Goal: Navigation & Orientation: Find specific page/section

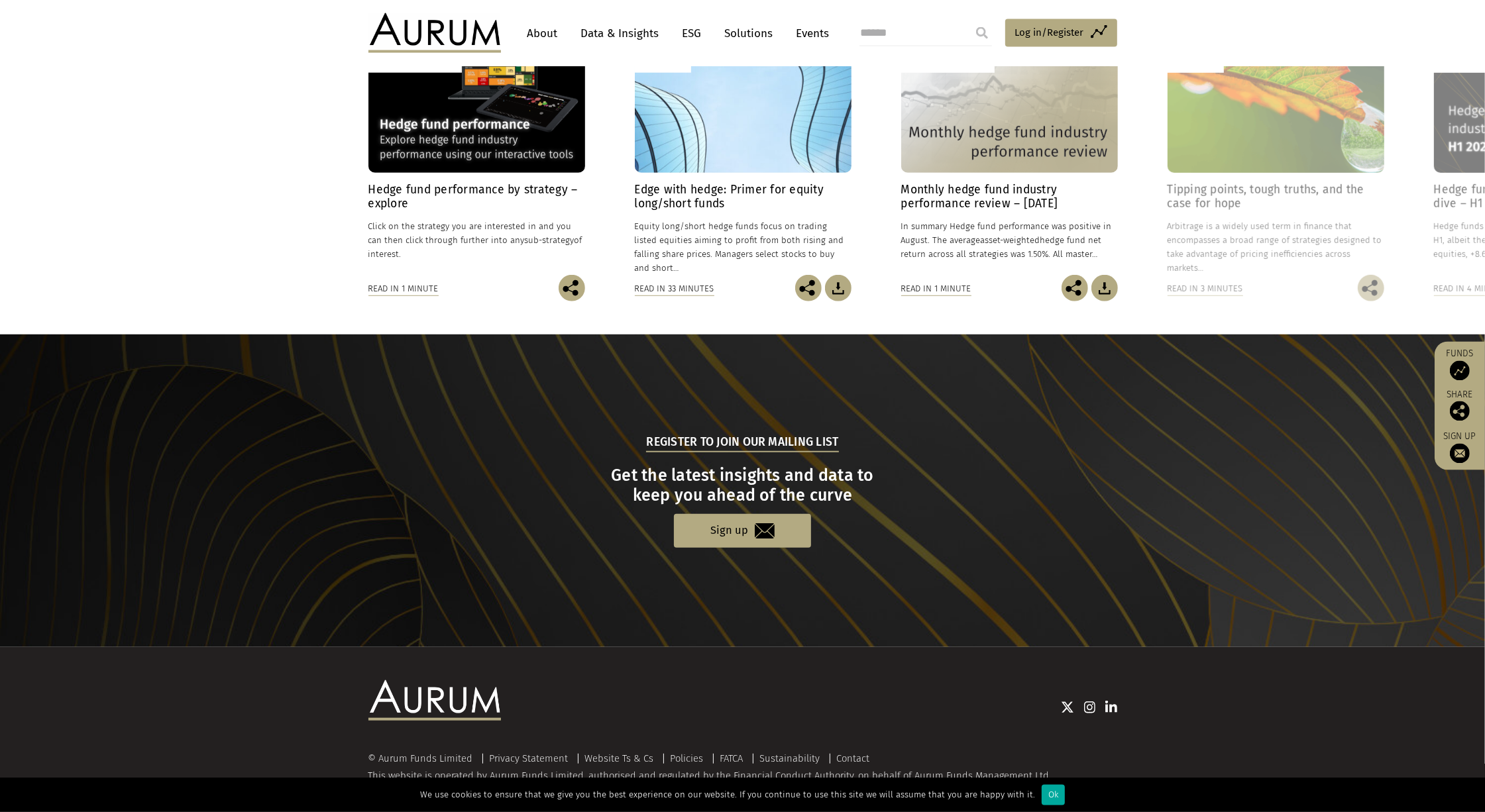
scroll to position [1102, 0]
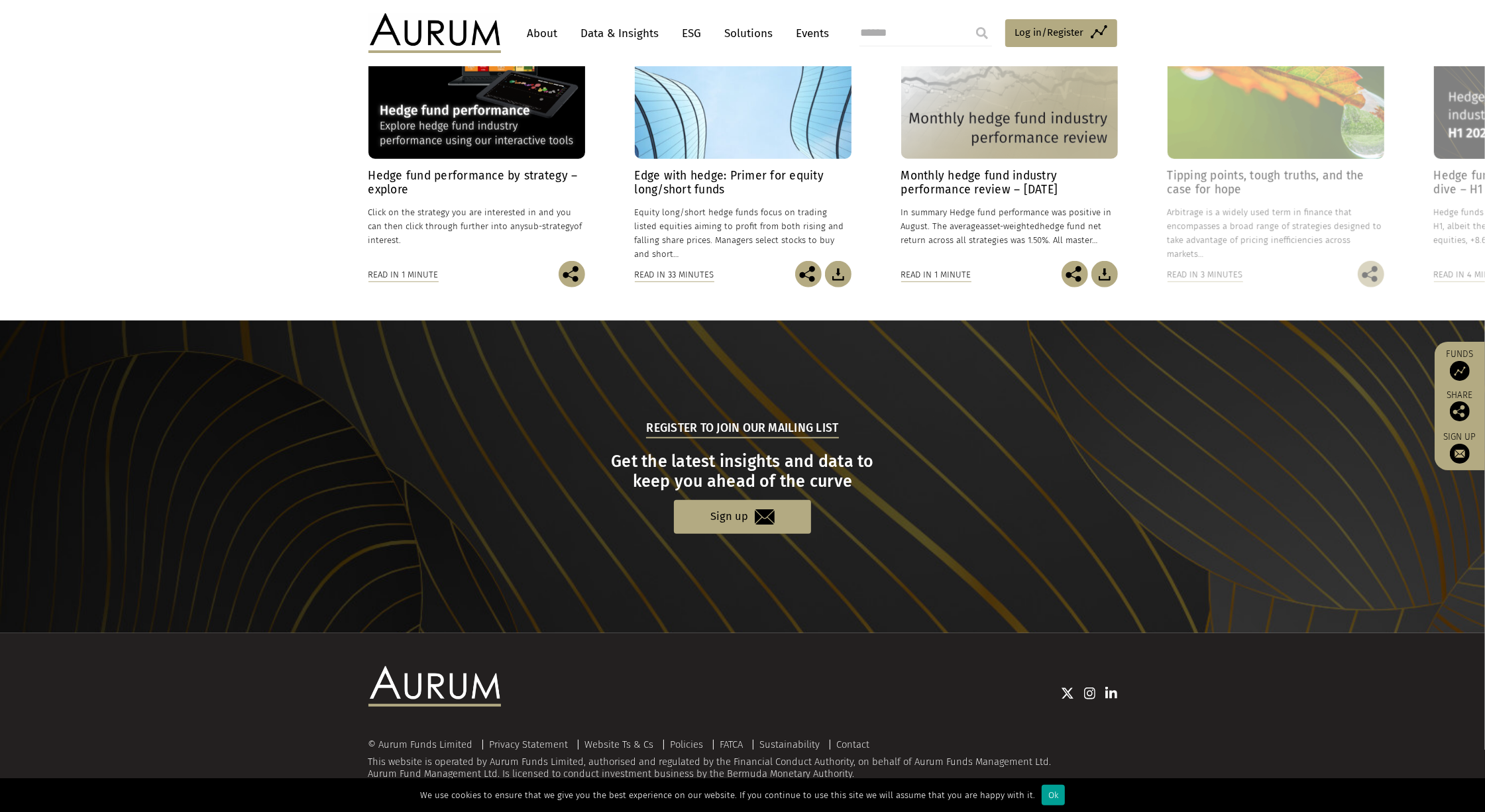
click at [1056, 804] on div "Ok" at bounding box center [1053, 795] width 23 height 21
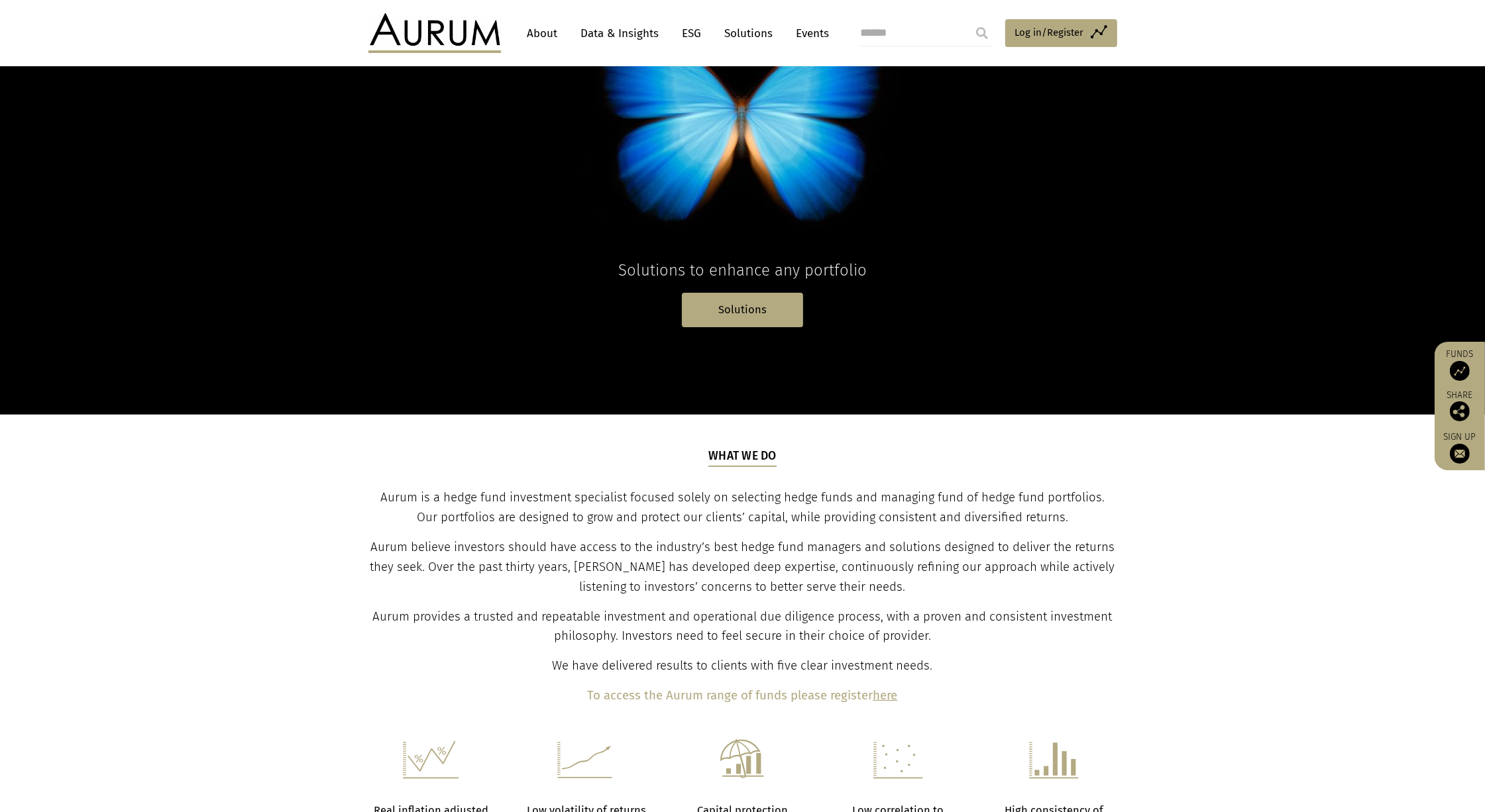
scroll to position [0, 0]
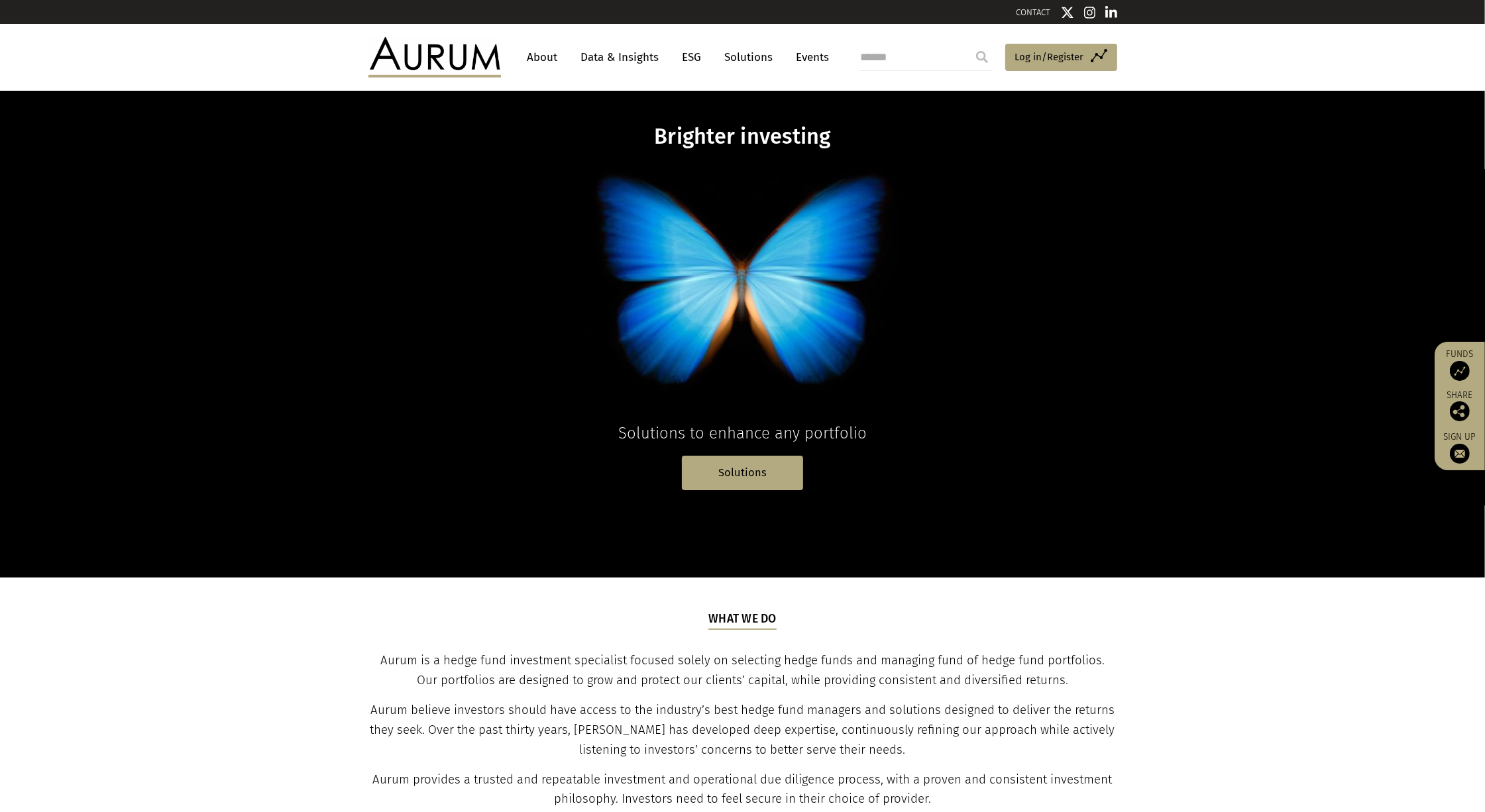
click at [554, 62] on link "About" at bounding box center [543, 57] width 44 height 25
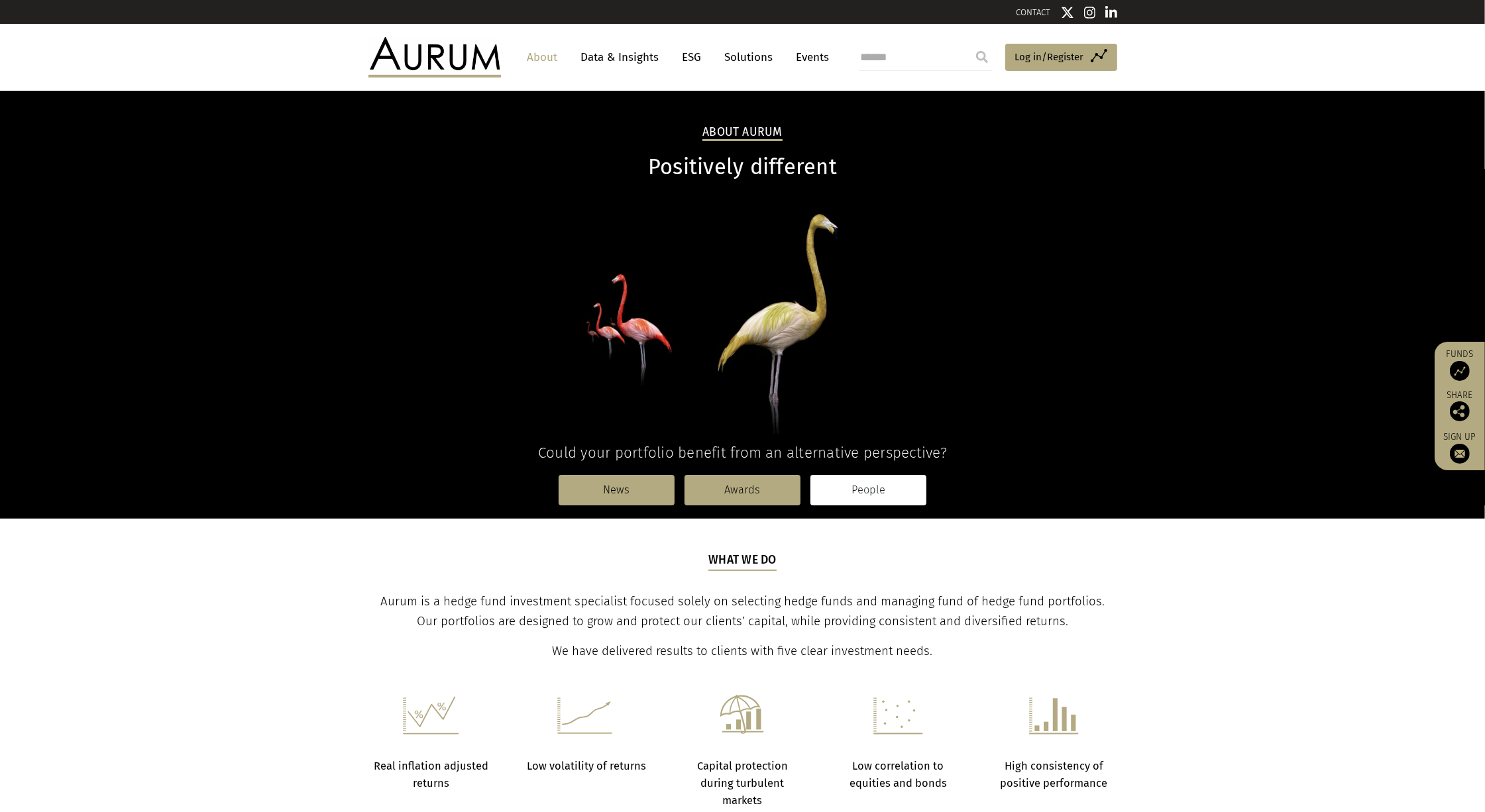
click at [874, 500] on link "People" at bounding box center [868, 490] width 116 height 31
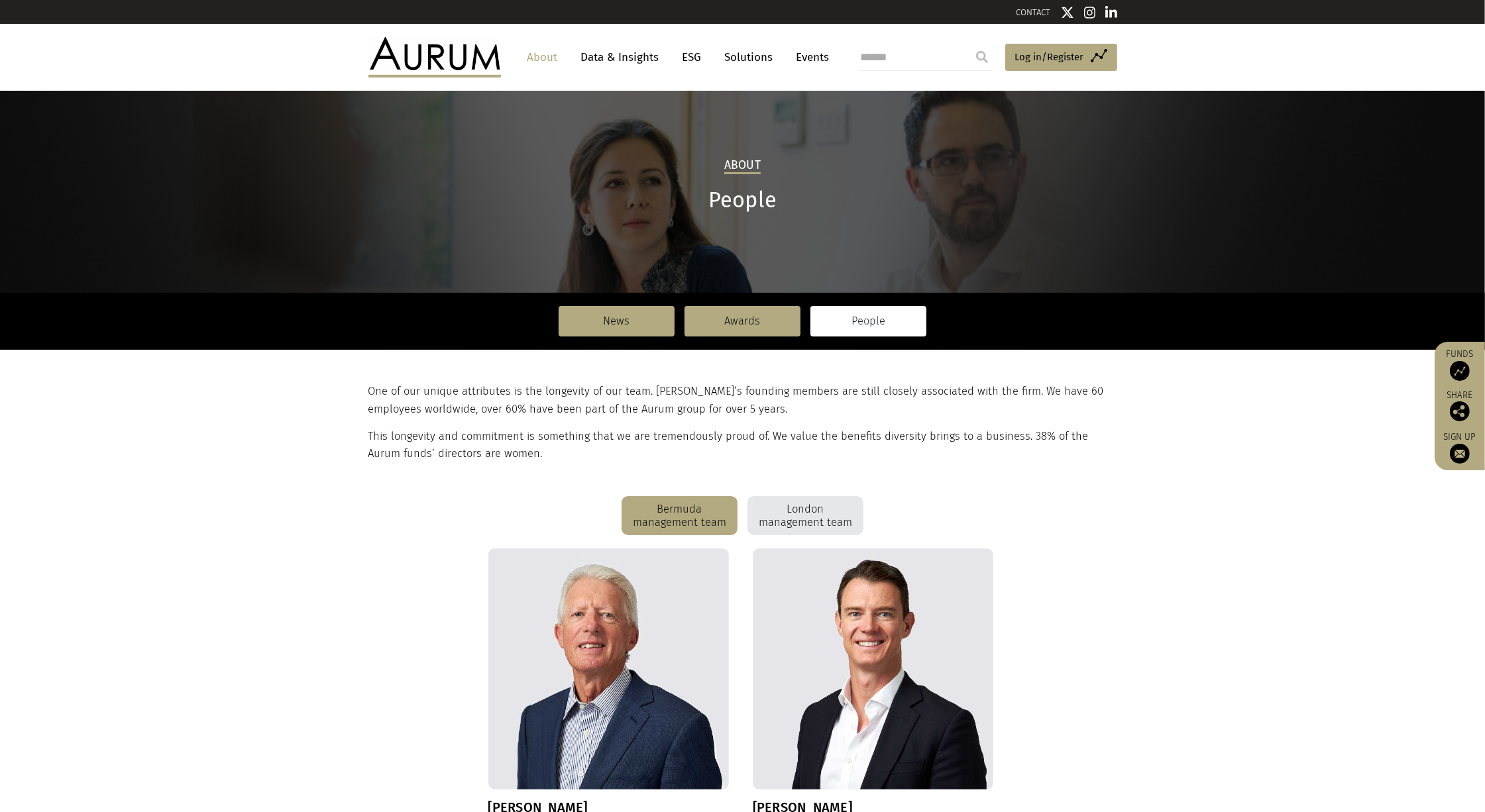
click at [839, 508] on div "London management team" at bounding box center [805, 516] width 116 height 40
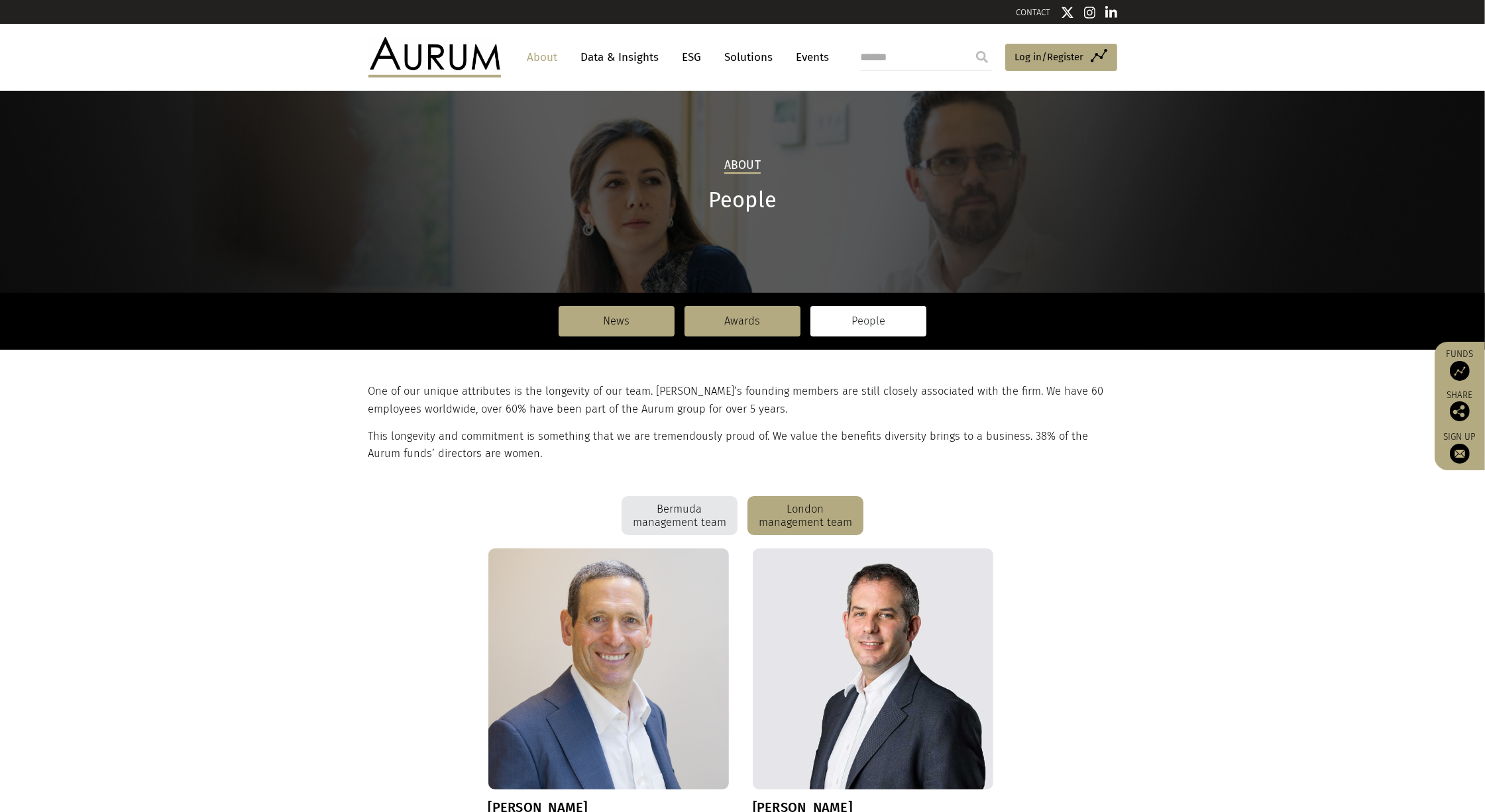
click at [673, 505] on div "Bermuda management team" at bounding box center [680, 516] width 116 height 40
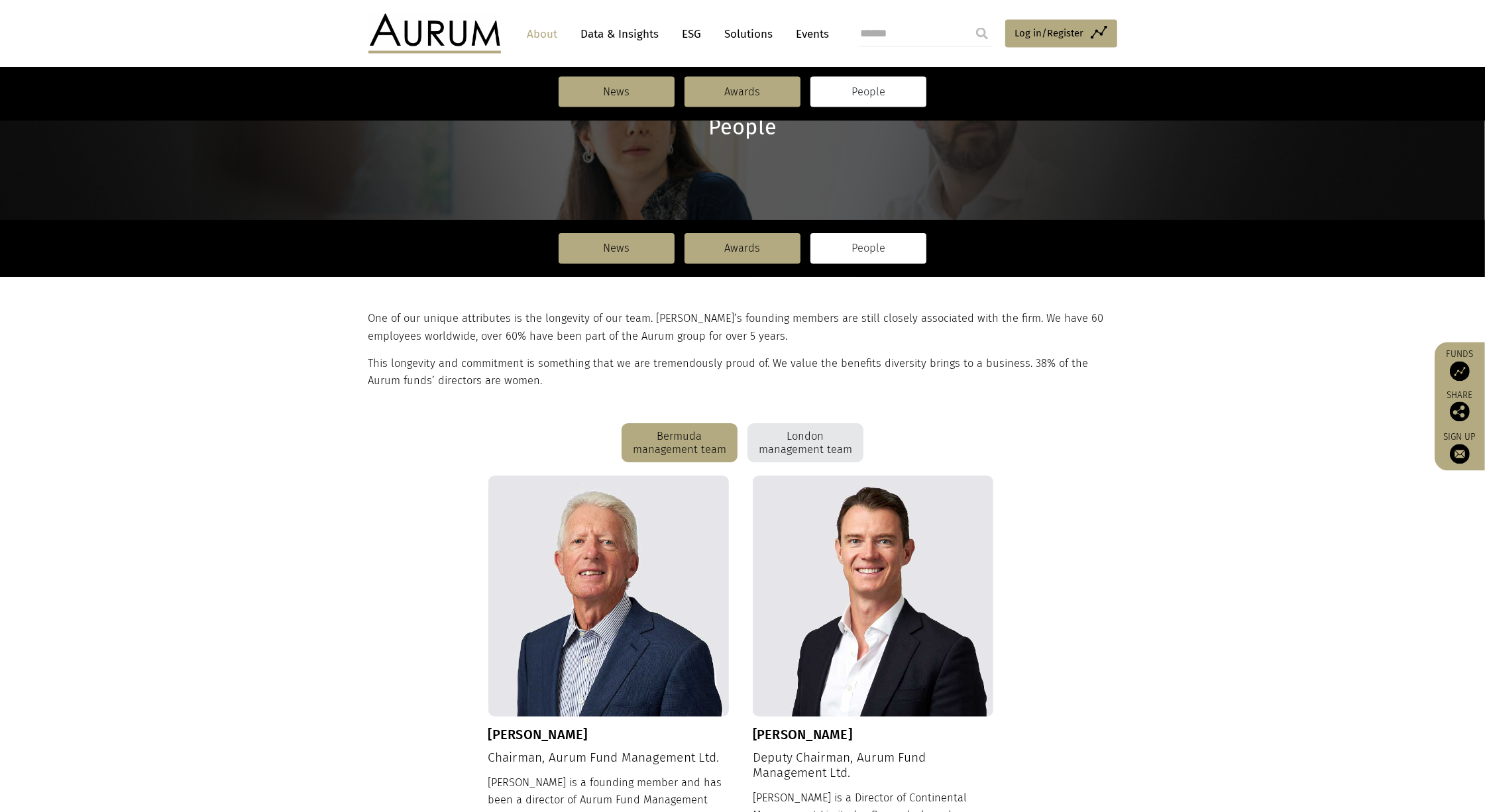
scroll to position [255, 0]
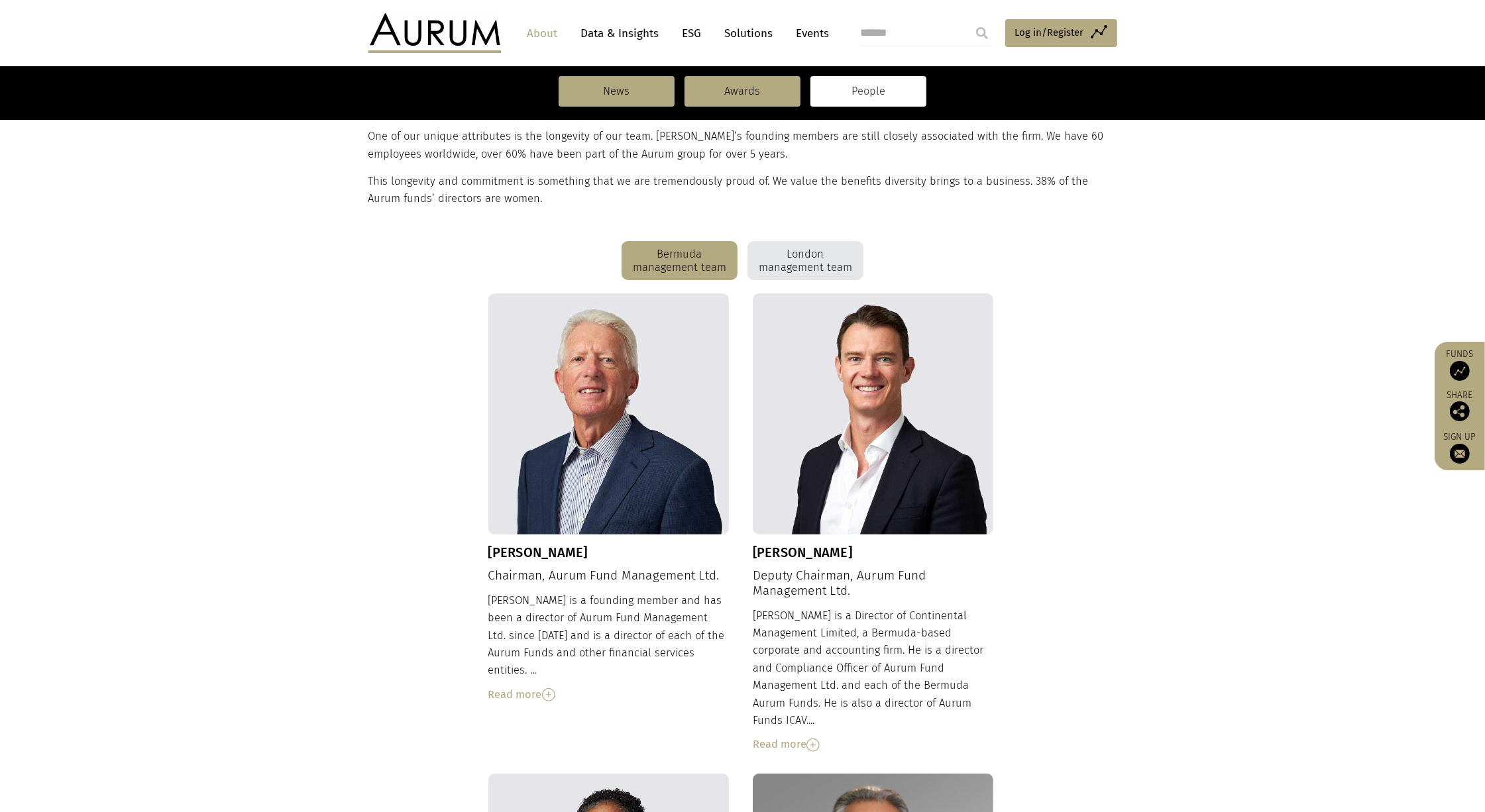
click at [802, 257] on div "London management team" at bounding box center [805, 261] width 116 height 40
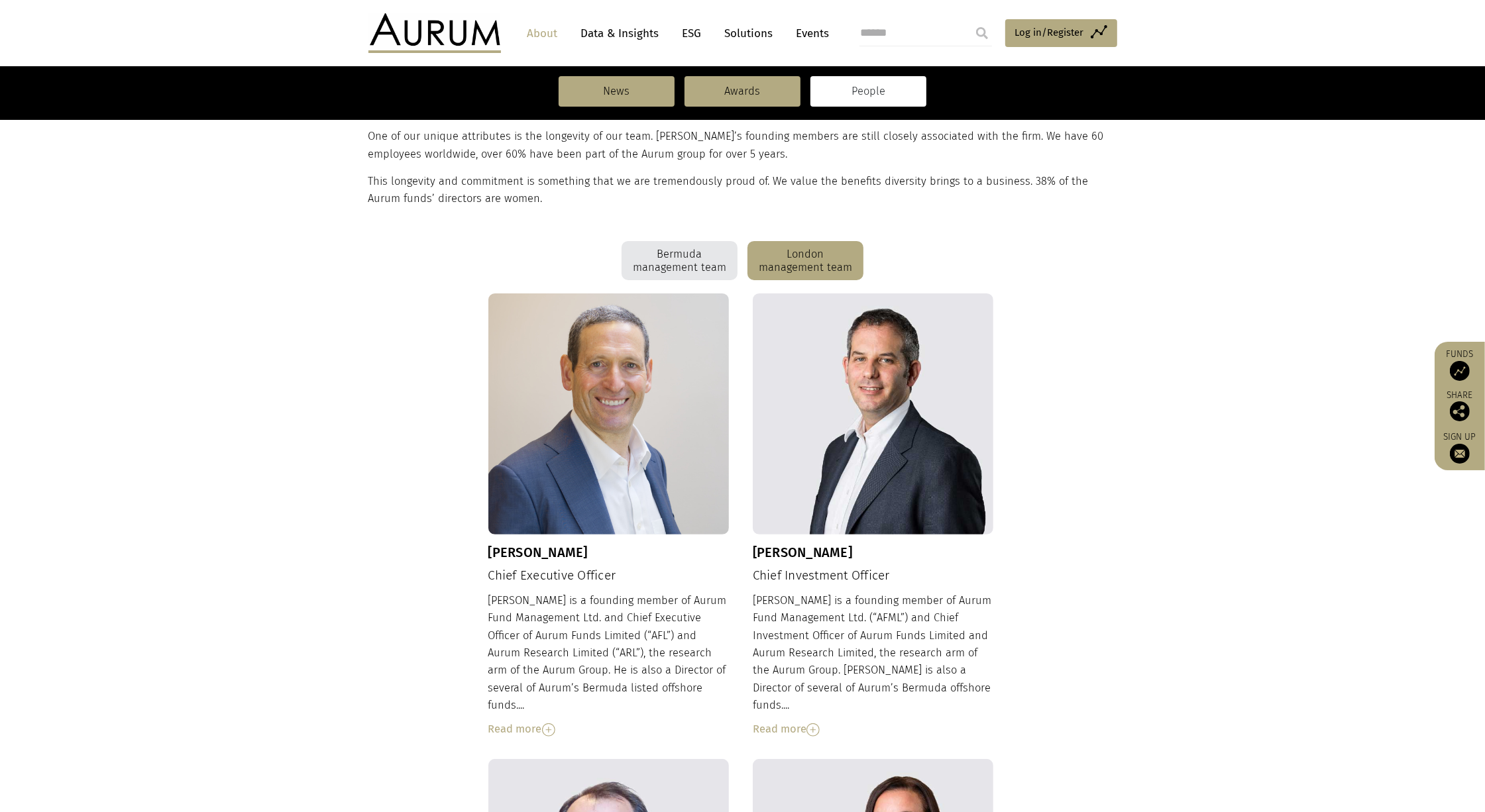
click at [726, 257] on div "Bermuda management team" at bounding box center [680, 261] width 116 height 40
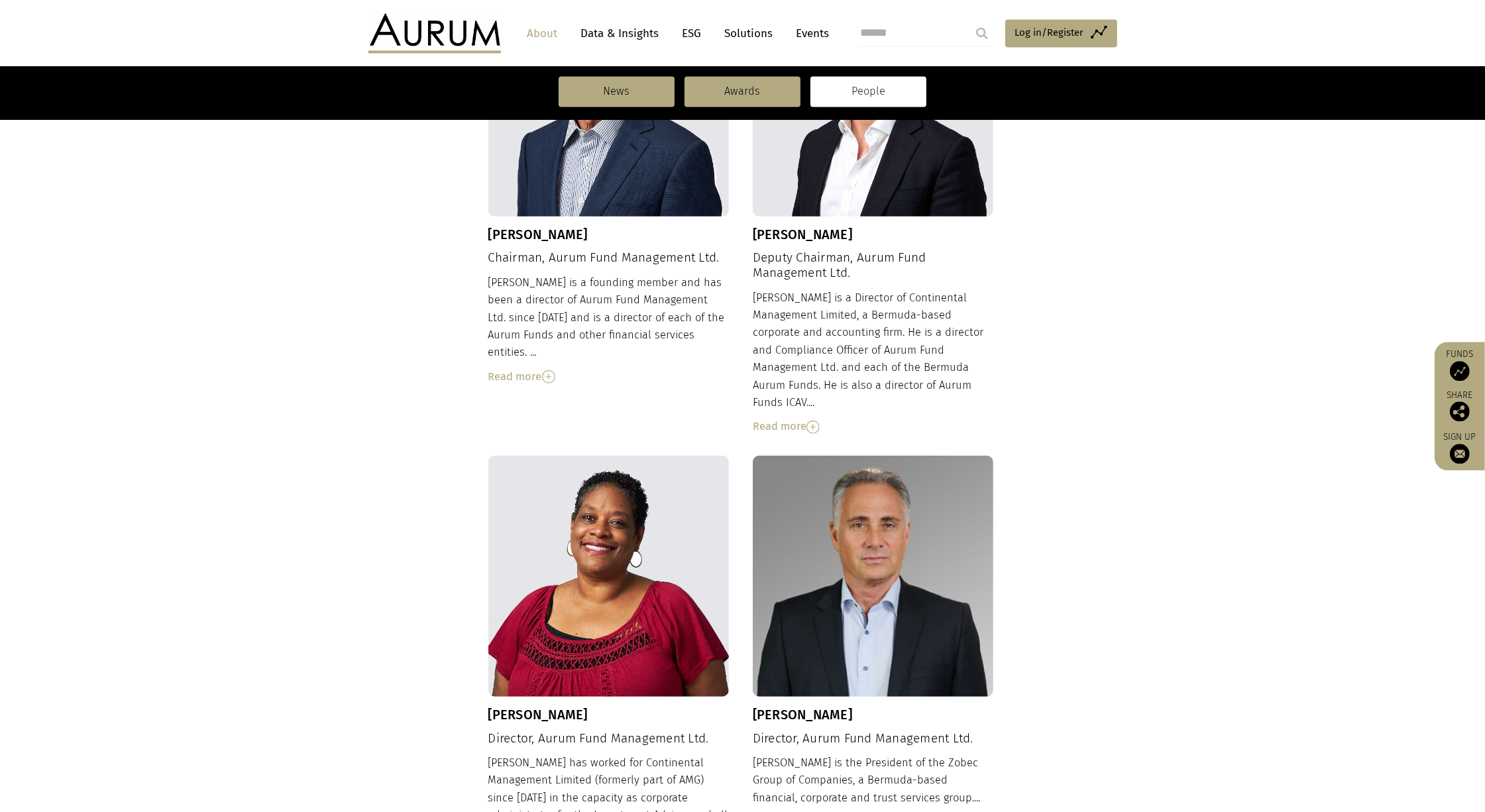
scroll to position [240, 0]
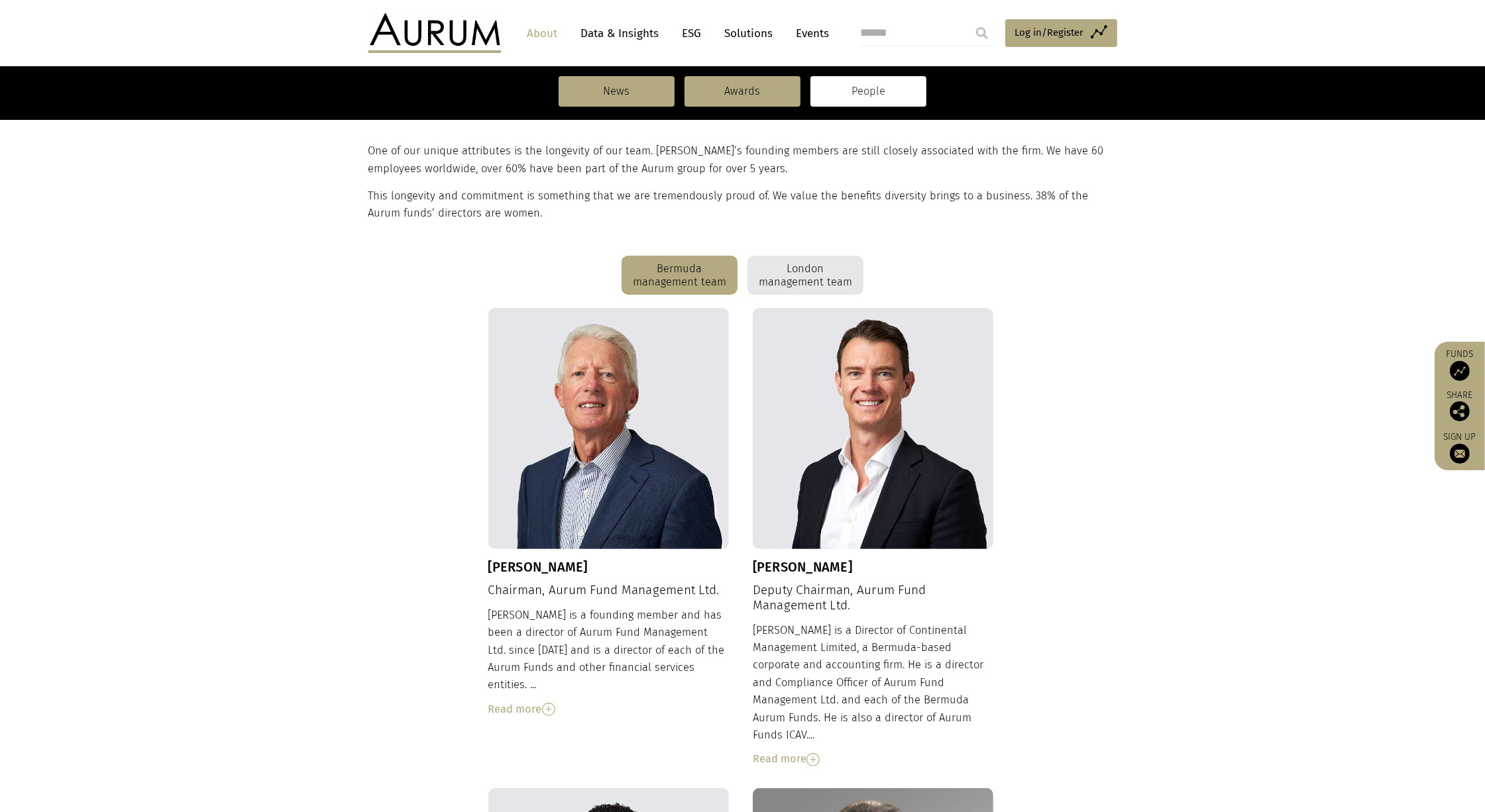
click at [779, 287] on div "London management team" at bounding box center [805, 276] width 116 height 40
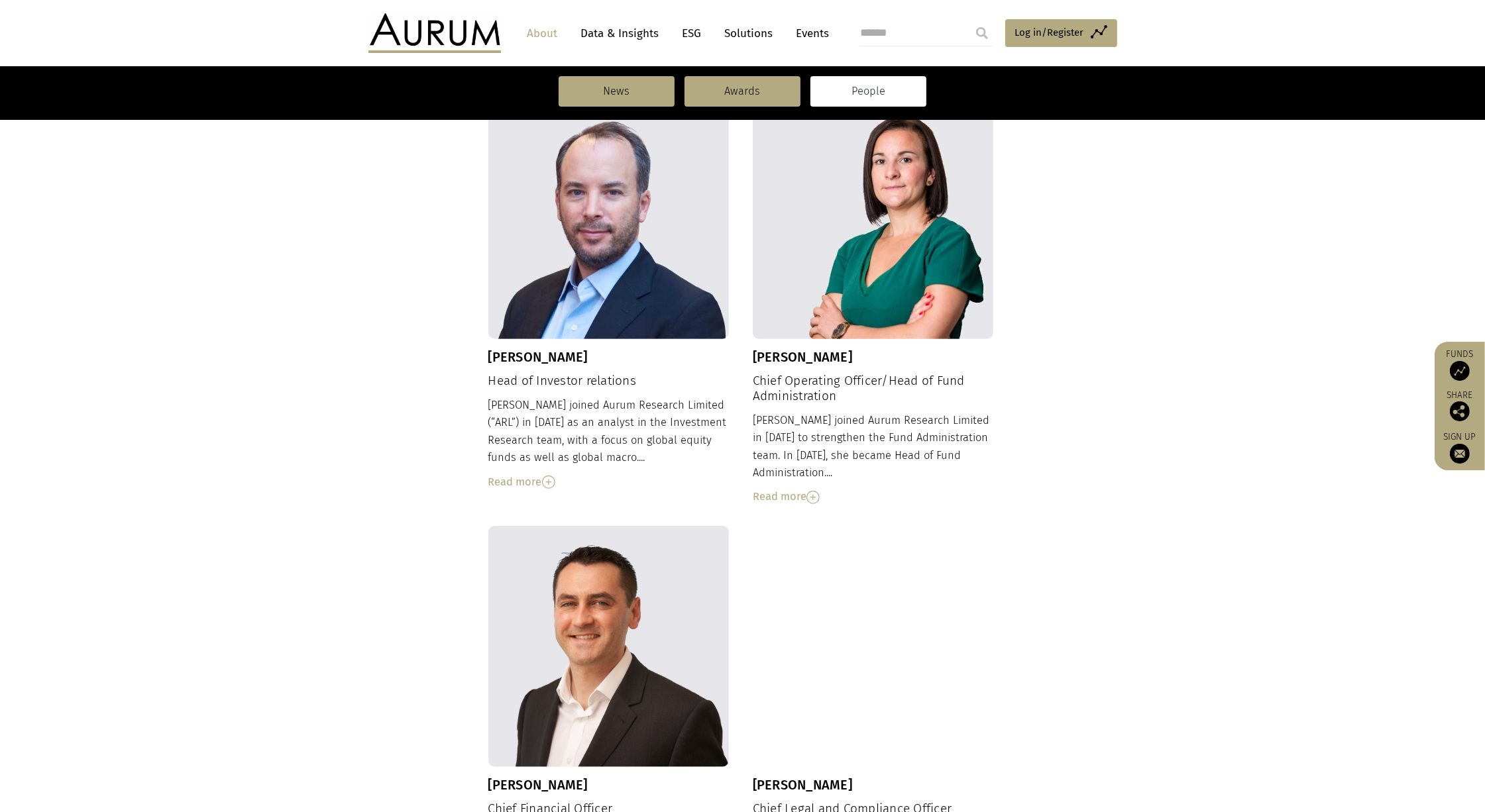
scroll to position [1240, 0]
